Goal: Entertainment & Leisure: Consume media (video, audio)

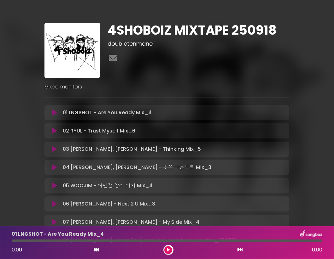
click at [55, 115] on icon at bounding box center [54, 113] width 5 height 6
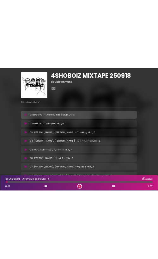
scroll to position [13, 0]
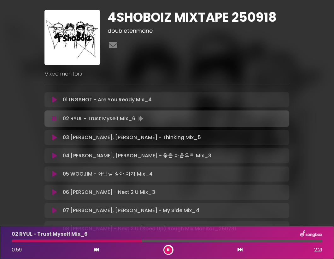
click at [171, 251] on button at bounding box center [168, 250] width 8 height 8
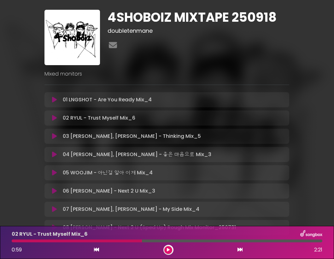
click at [49, 121] on button at bounding box center [54, 118] width 12 height 6
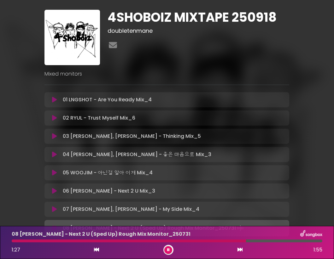
click at [170, 254] on div at bounding box center [168, 250] width 10 height 10
click at [166, 248] on button at bounding box center [168, 250] width 8 height 8
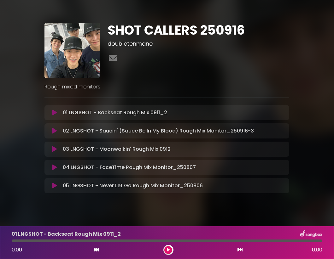
click at [55, 113] on icon at bounding box center [54, 113] width 5 height 6
